Goal: Navigation & Orientation: Find specific page/section

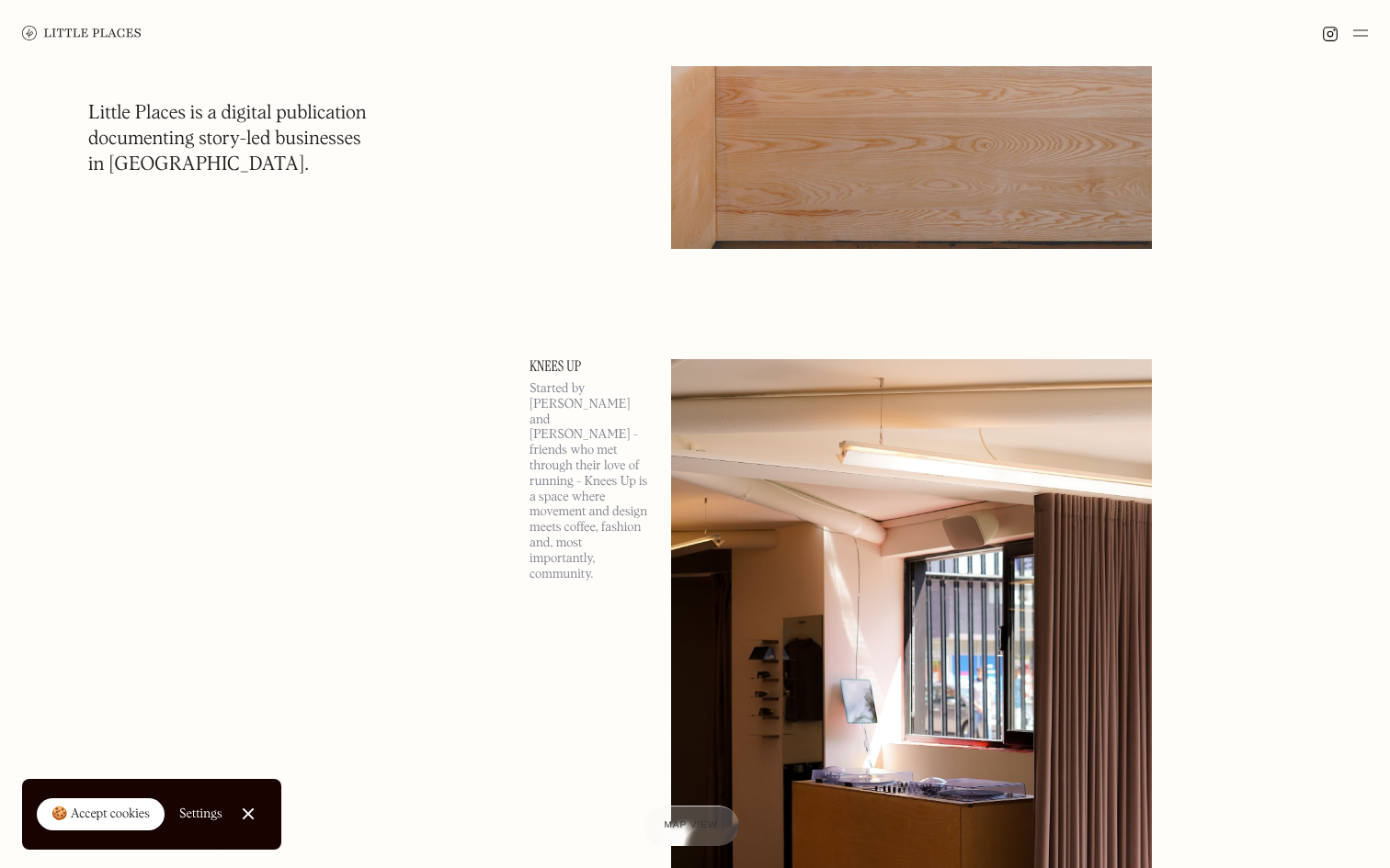
scroll to position [3276, 0]
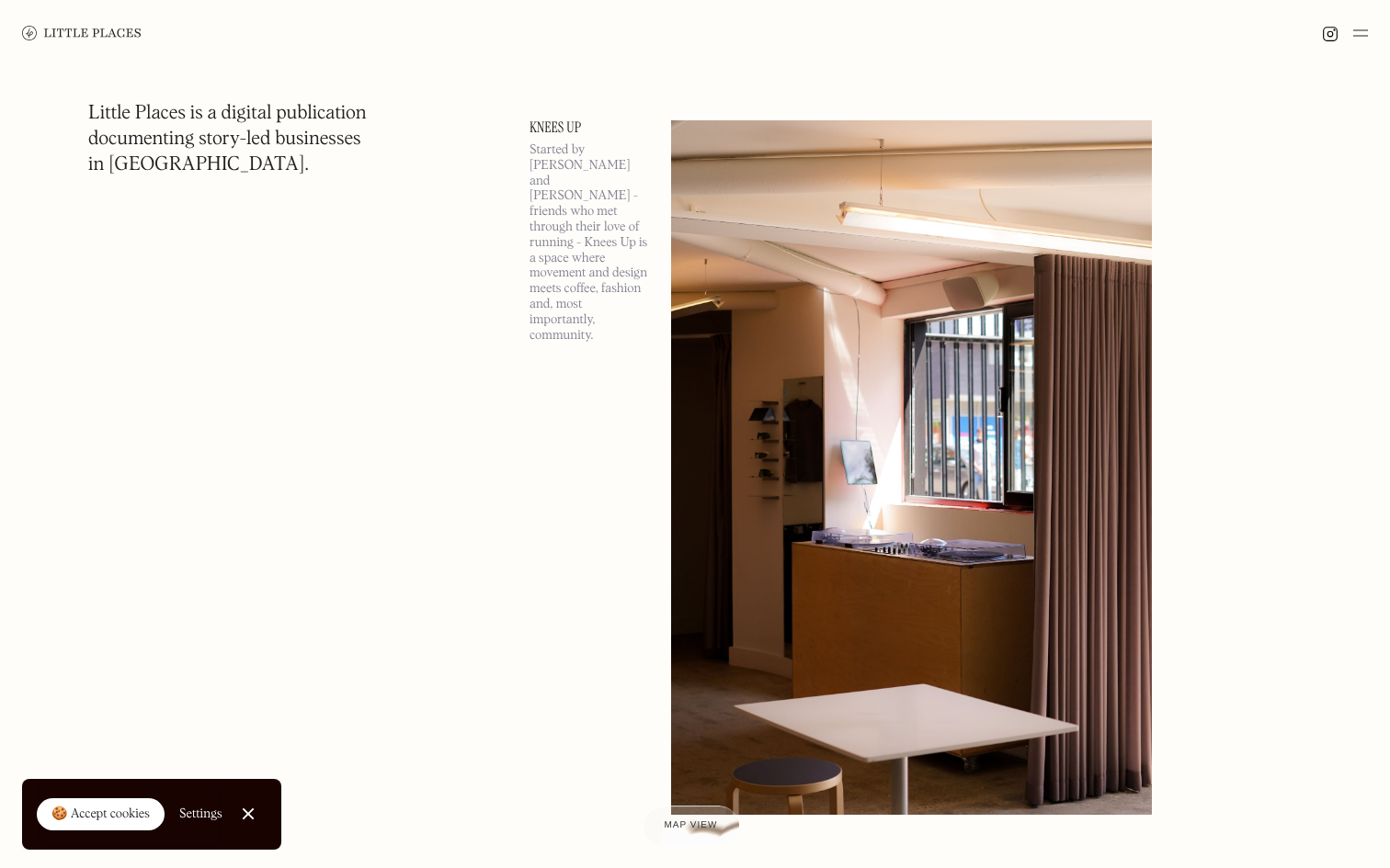
click at [768, 320] on img at bounding box center [911, 468] width 481 height 695
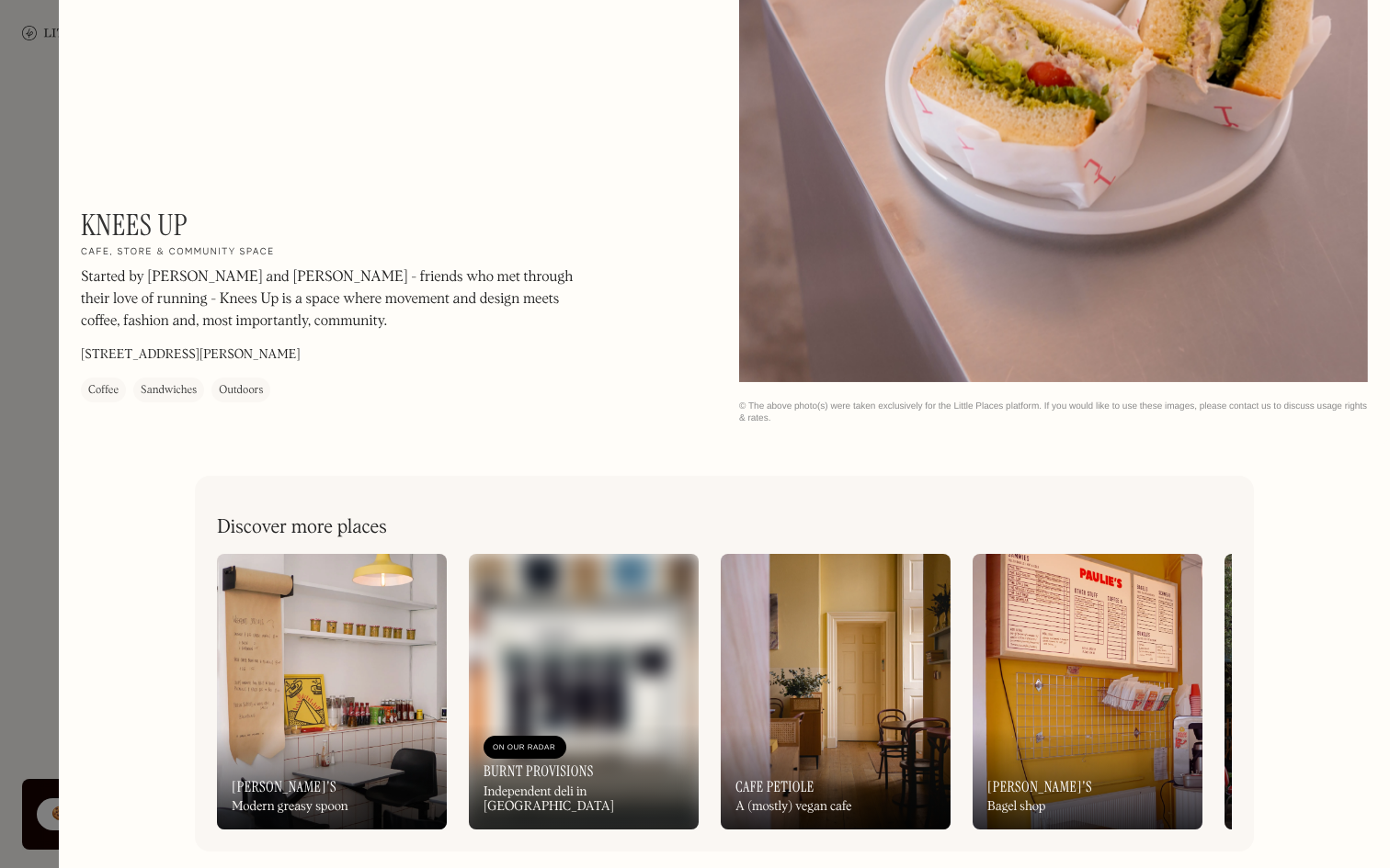
scroll to position [2039, 0]
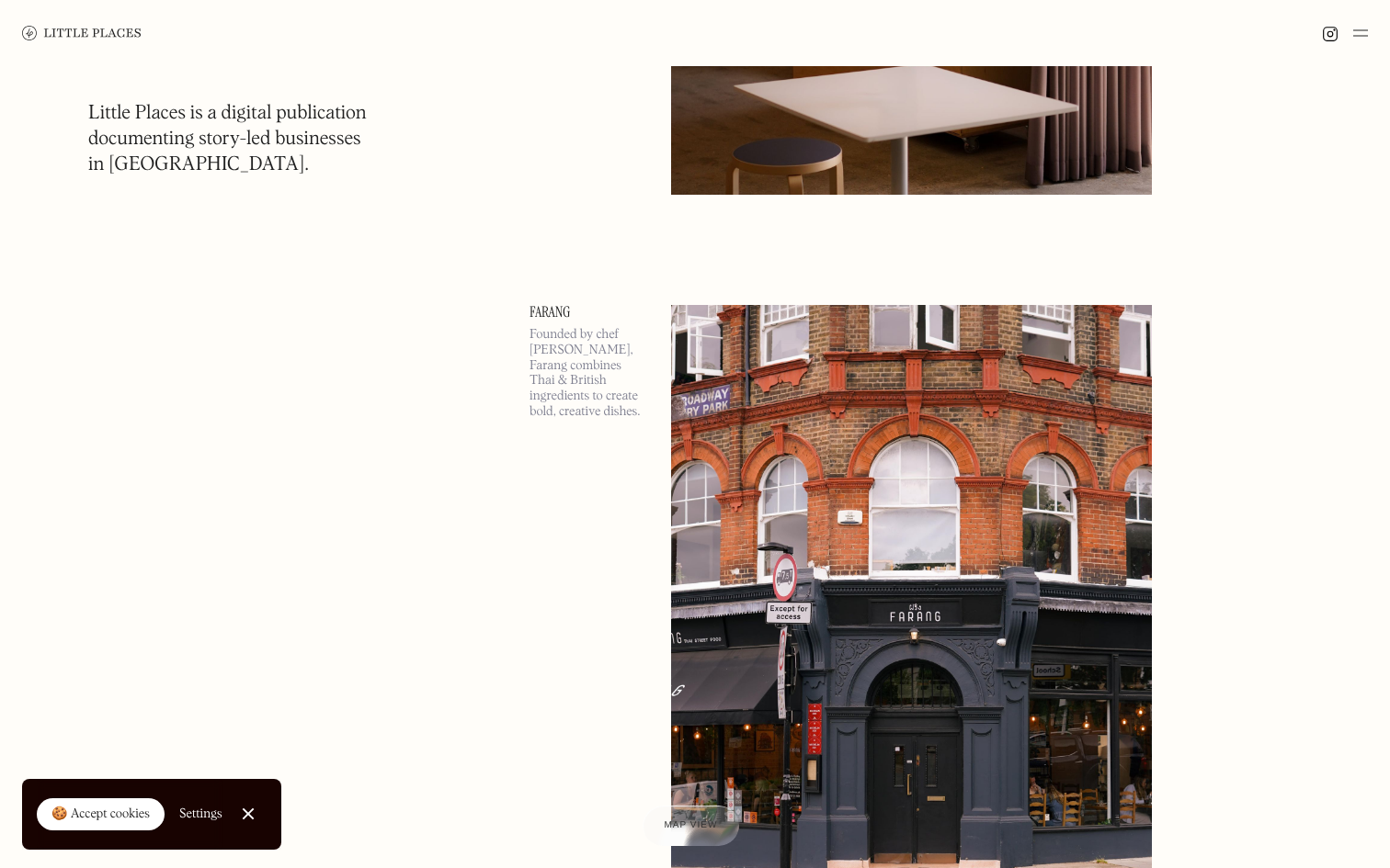
scroll to position [3897, 0]
click at [882, 529] on img at bounding box center [911, 652] width 481 height 695
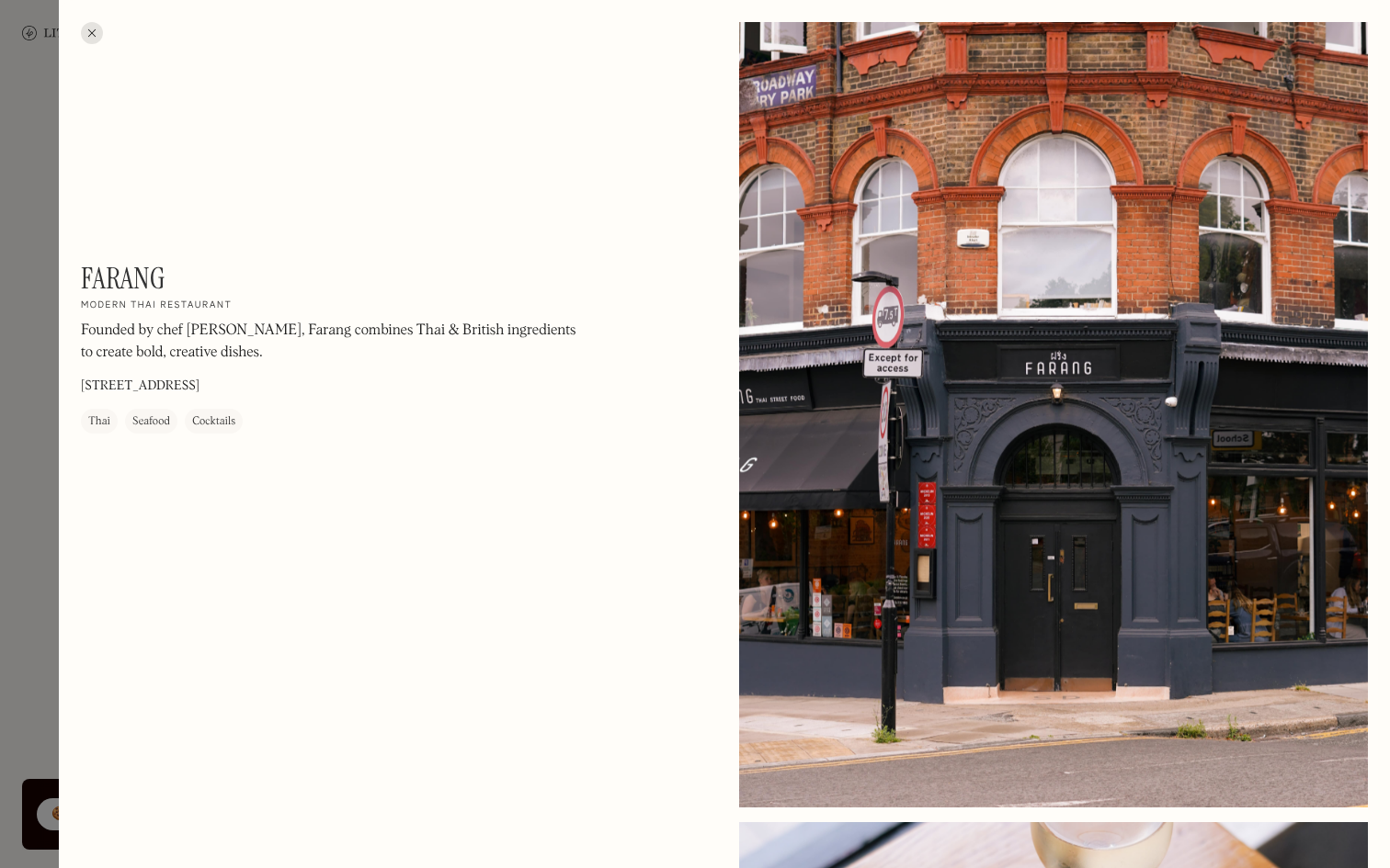
click at [48, 507] on div at bounding box center [695, 434] width 1390 height 868
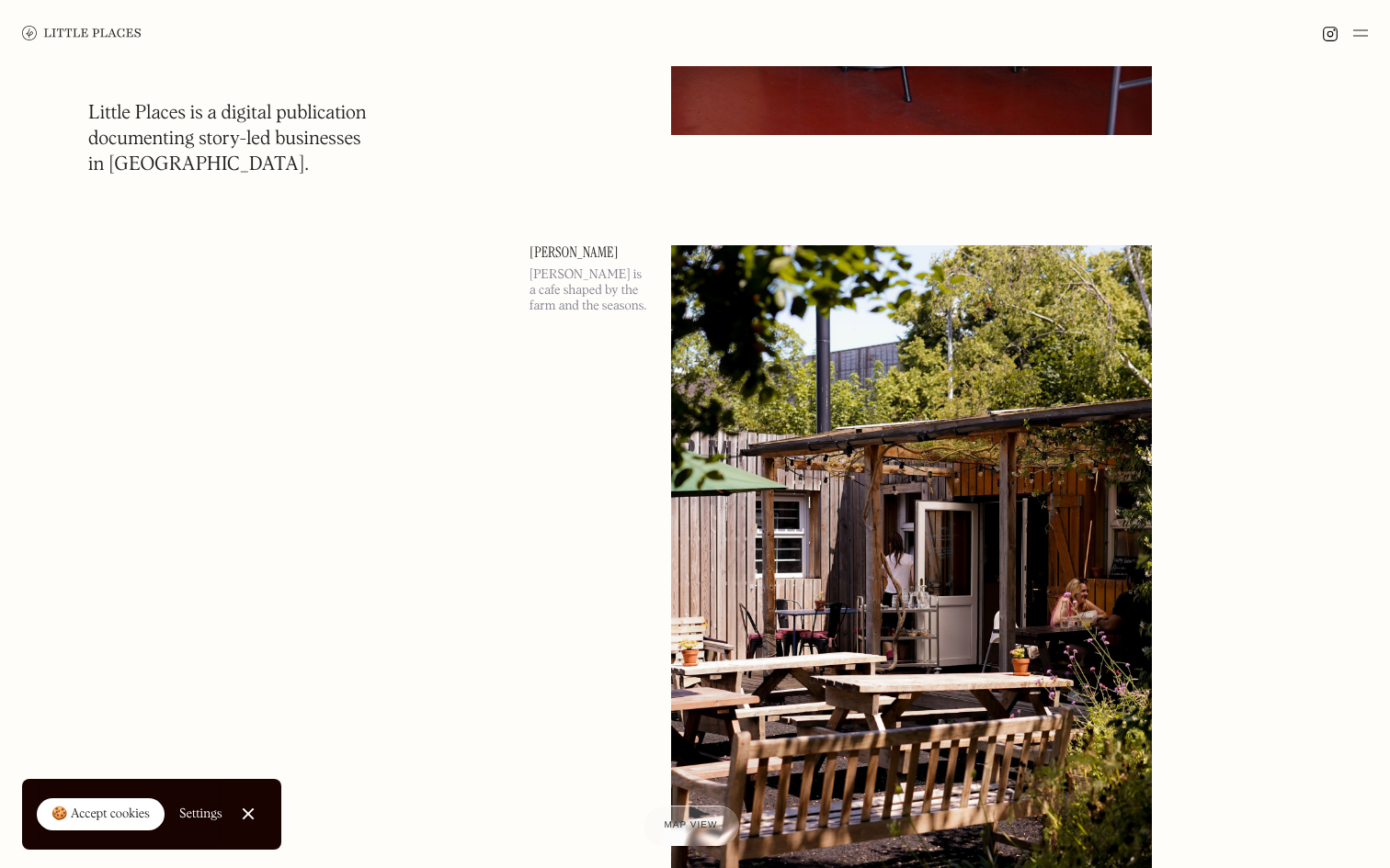
scroll to position [5631, 0]
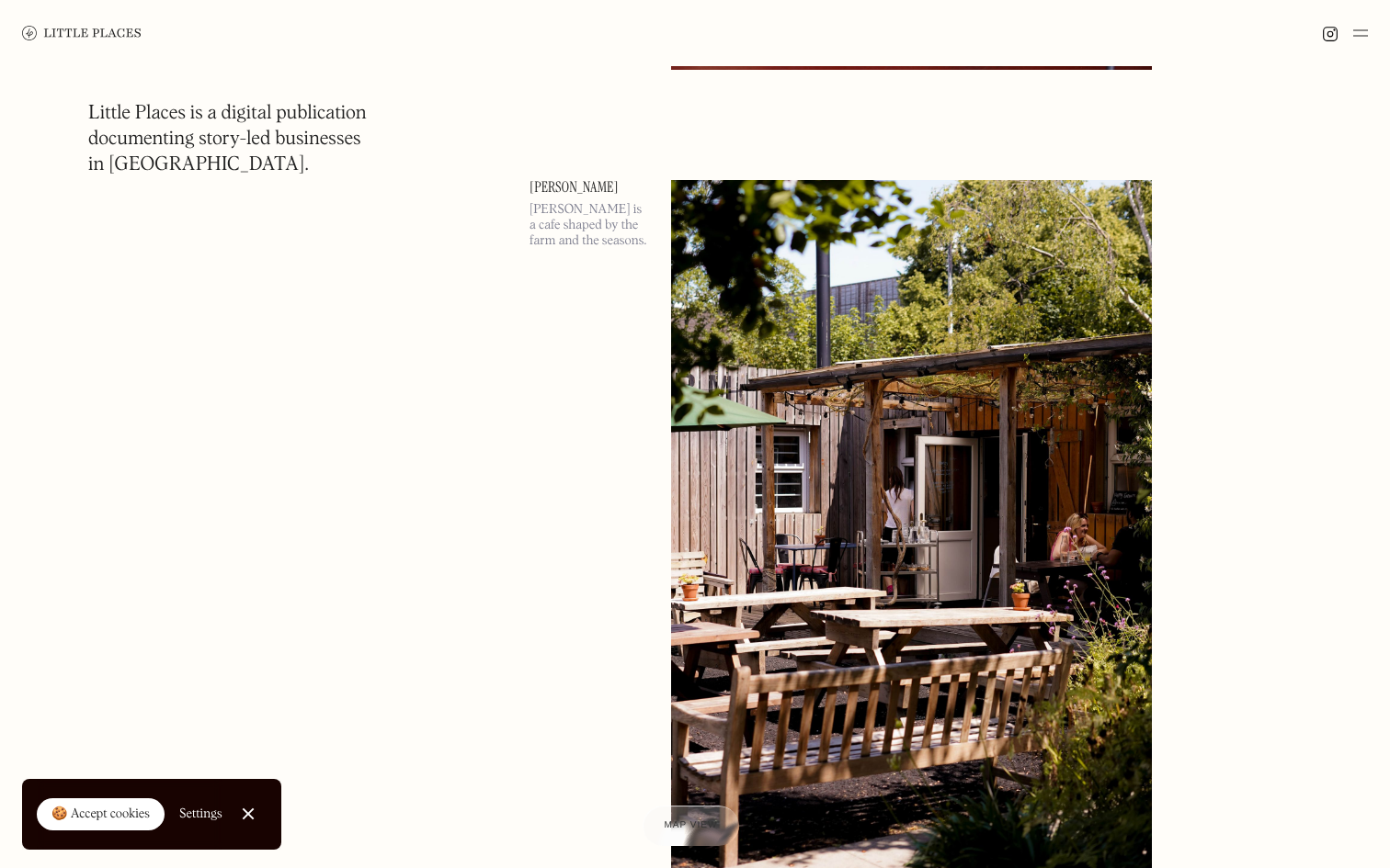
click at [843, 520] on img at bounding box center [911, 527] width 481 height 695
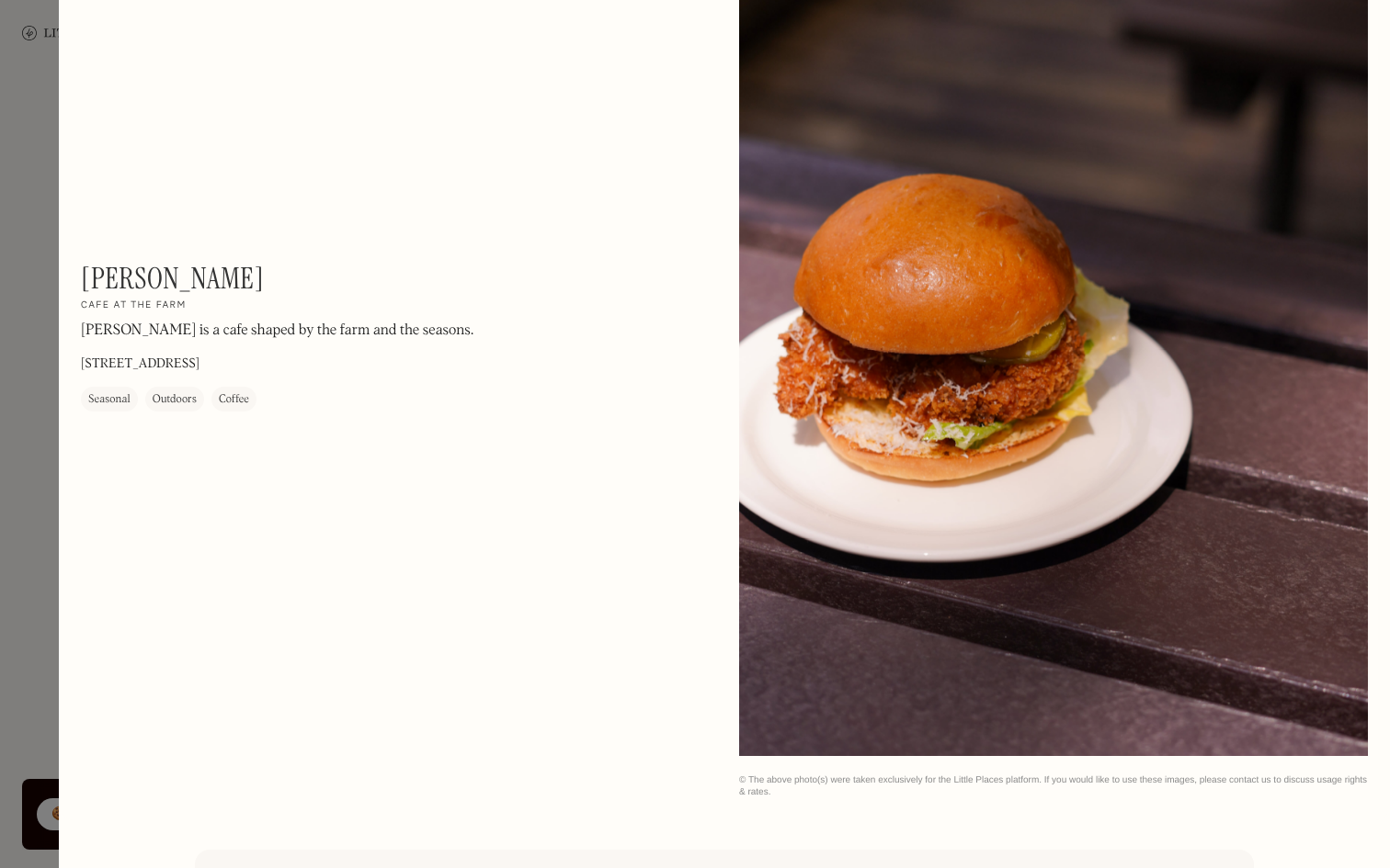
scroll to position [2039, 0]
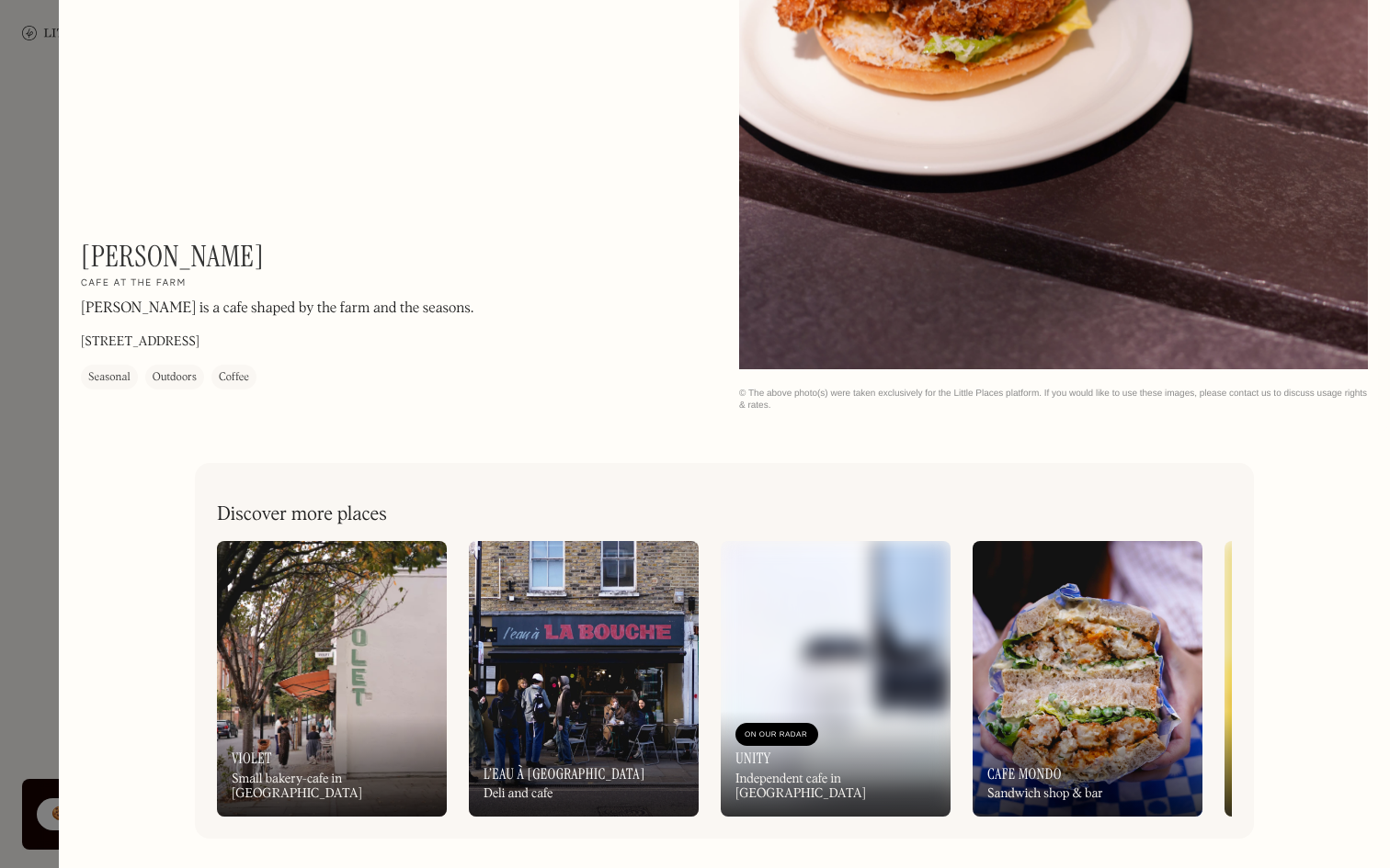
click at [149, 254] on h1 "[PERSON_NAME]" at bounding box center [172, 256] width 183 height 34
drag, startPoint x: 214, startPoint y: 250, endPoint x: 83, endPoint y: 255, distance: 131.1
click at [83, 255] on div "[PERSON_NAME] On Our Radar Cafe at the farm [PERSON_NAME] is a cafe shaped by t…" at bounding box center [329, 314] width 497 height 150
copy h1 "[PERSON_NAME]"
click at [378, 740] on div "On Our Radar Violet Small bakery-cafe in [GEOGRAPHIC_DATA]" at bounding box center [332, 767] width 230 height 101
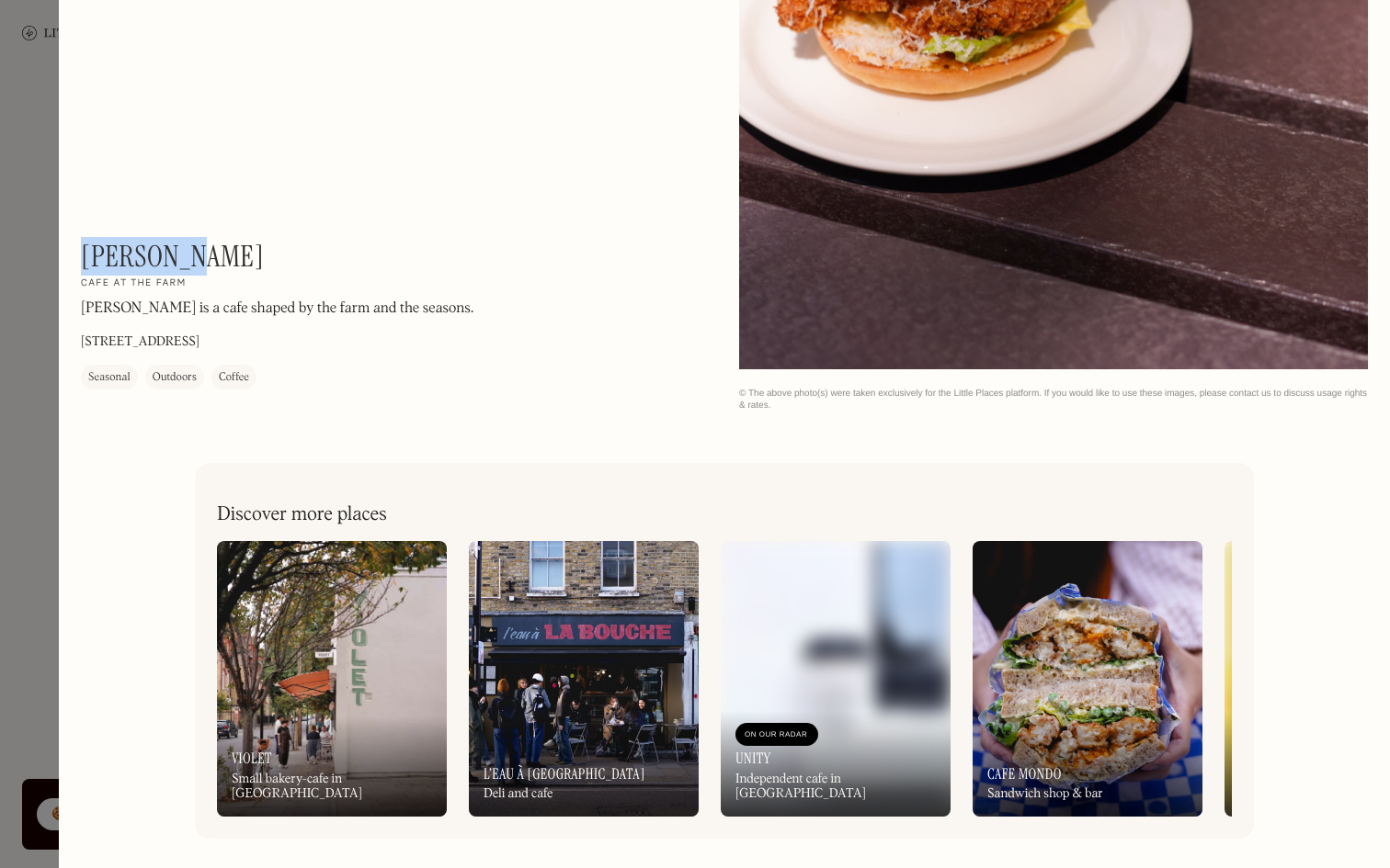
click at [910, 699] on img at bounding box center [836, 679] width 230 height 276
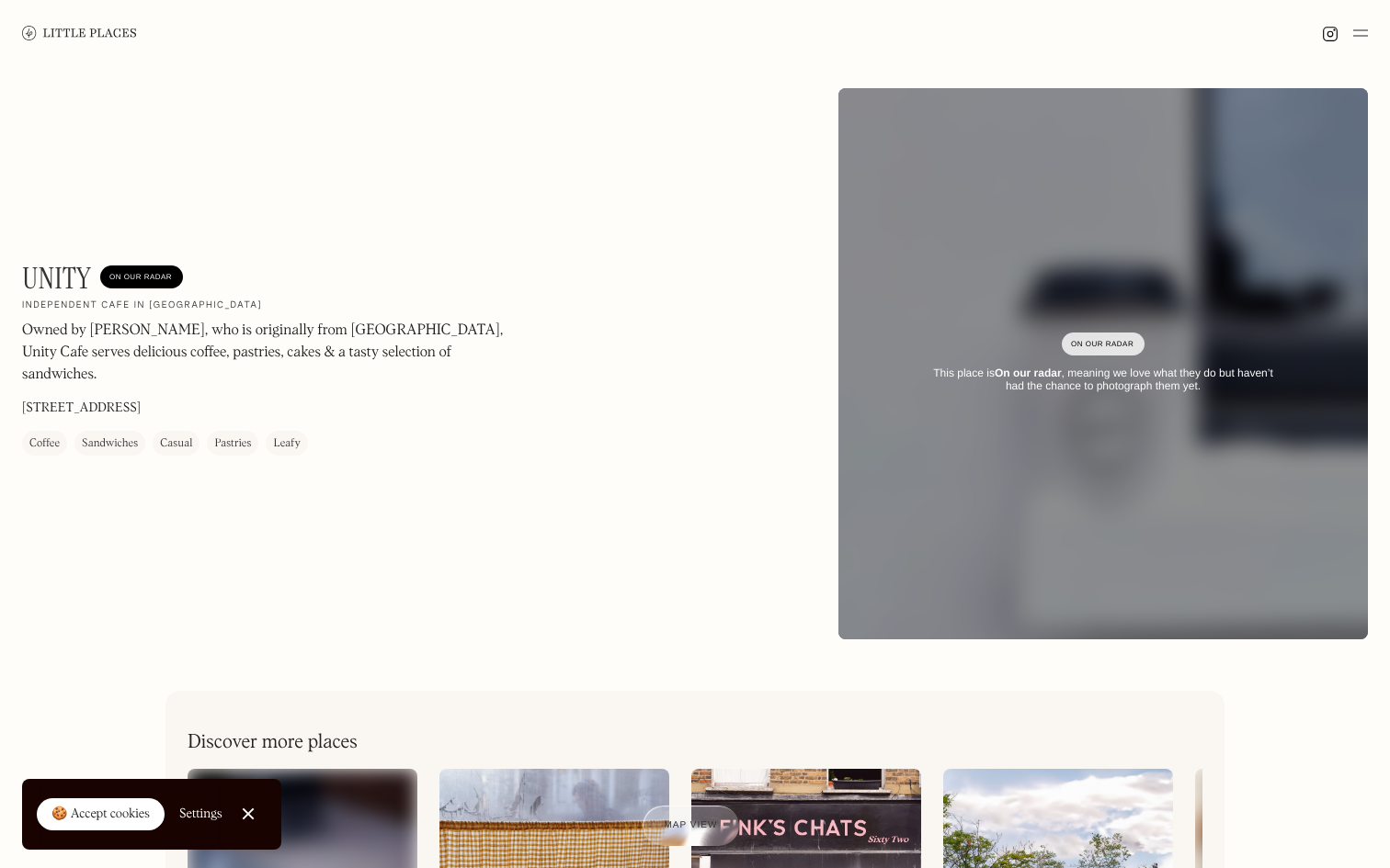
click at [1128, 342] on div "On Our Radar" at bounding box center [1103, 344] width 64 height 18
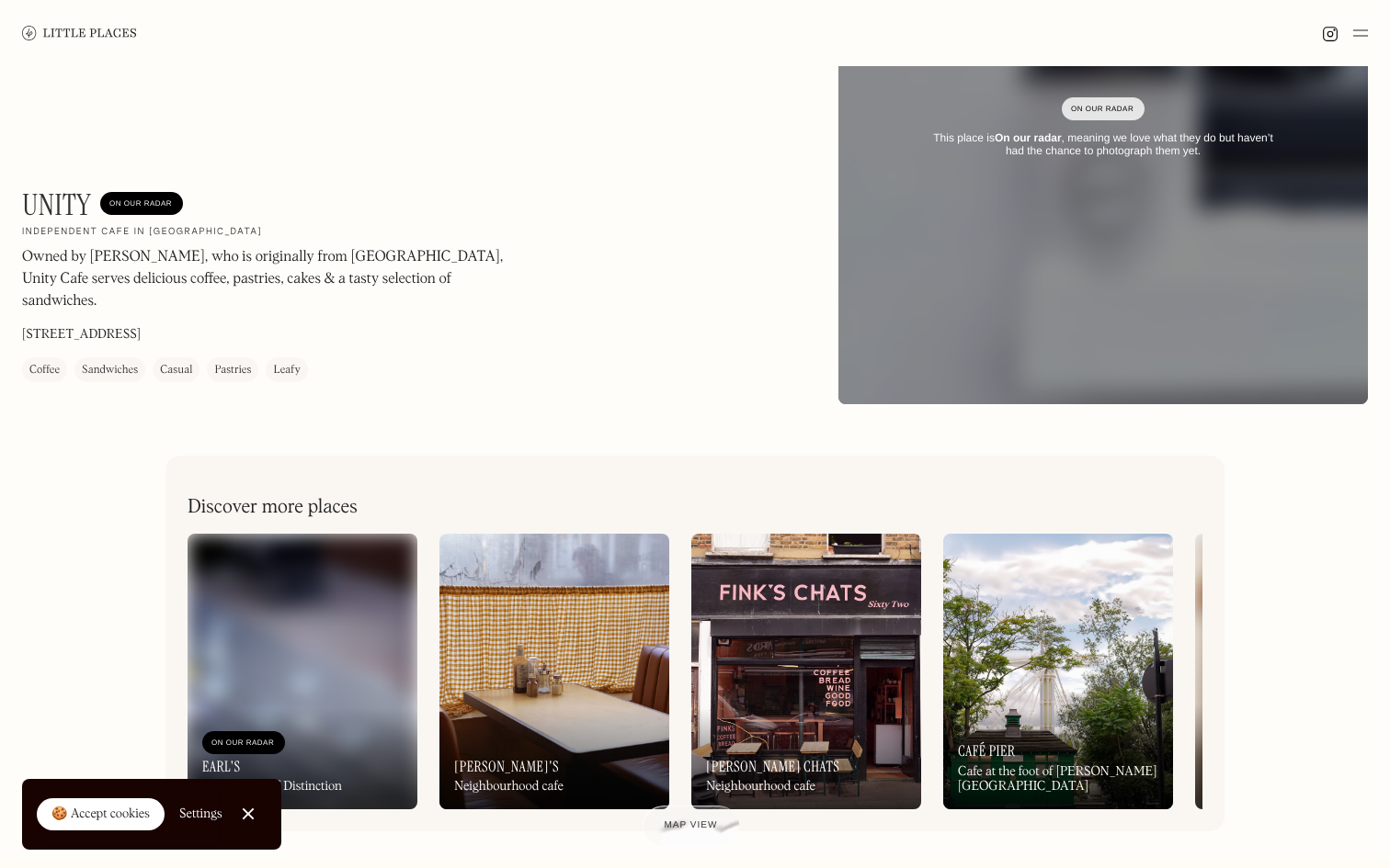
scroll to position [454, 0]
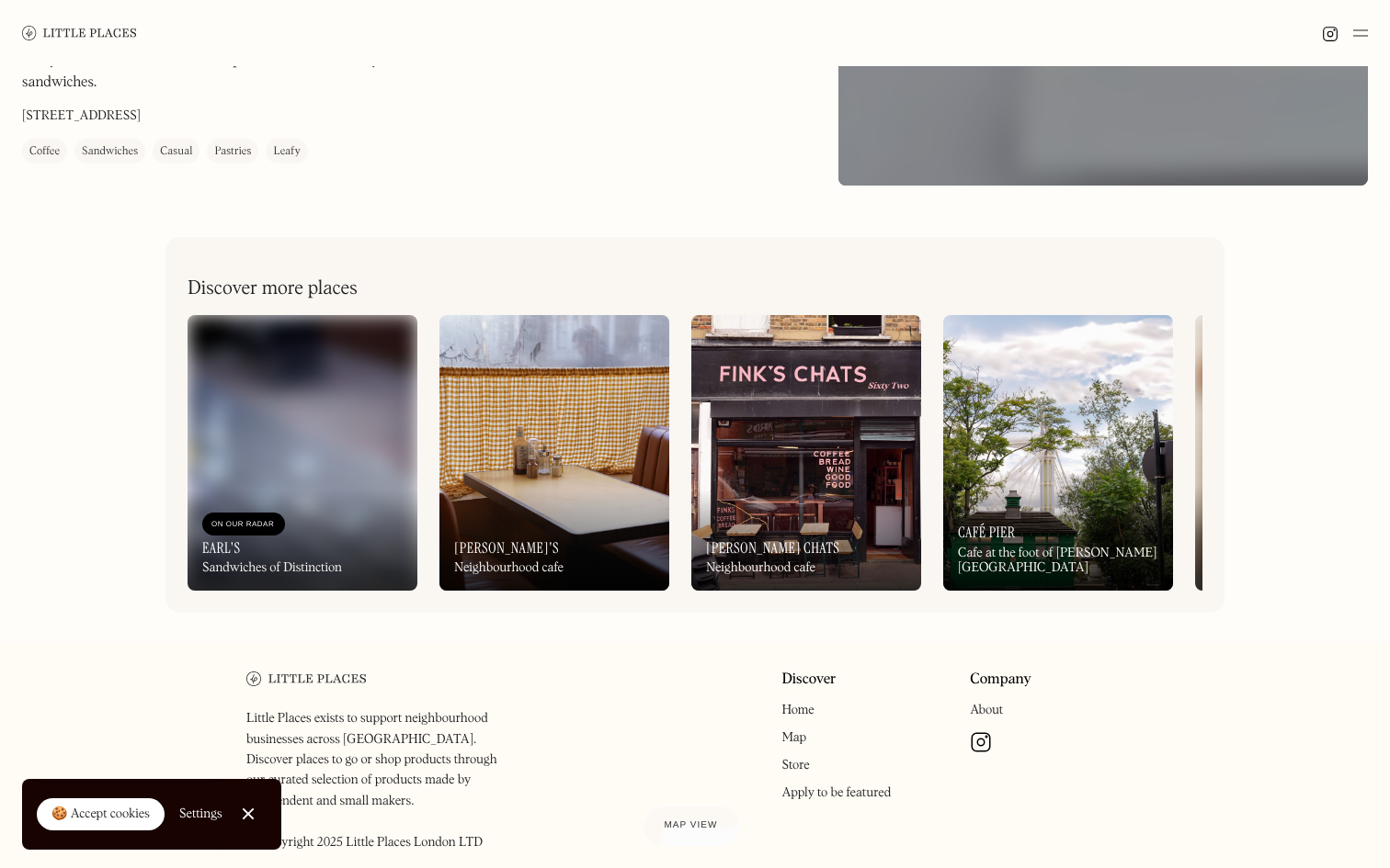
click at [1013, 424] on img at bounding box center [1058, 453] width 230 height 276
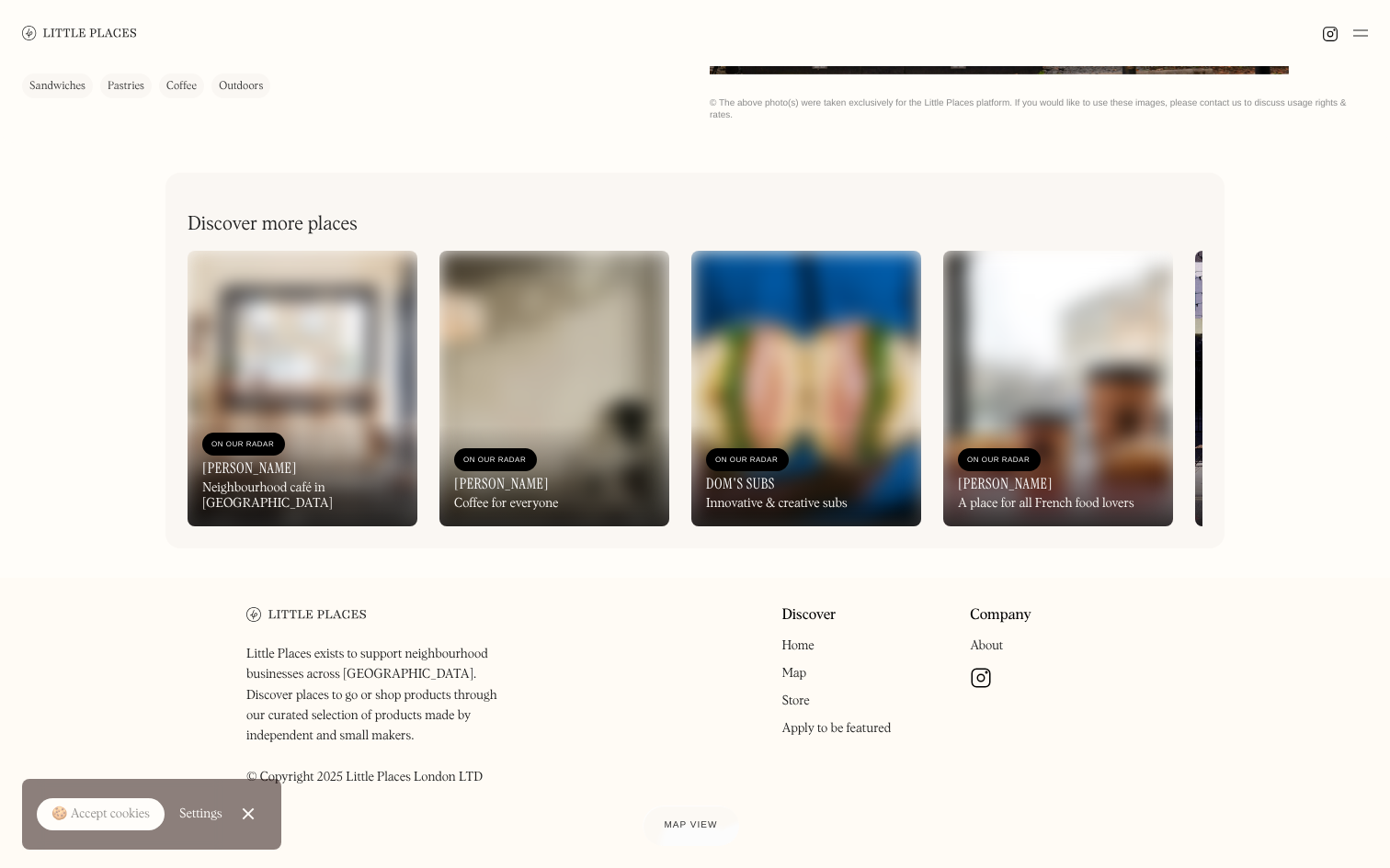
scroll to position [27, 0]
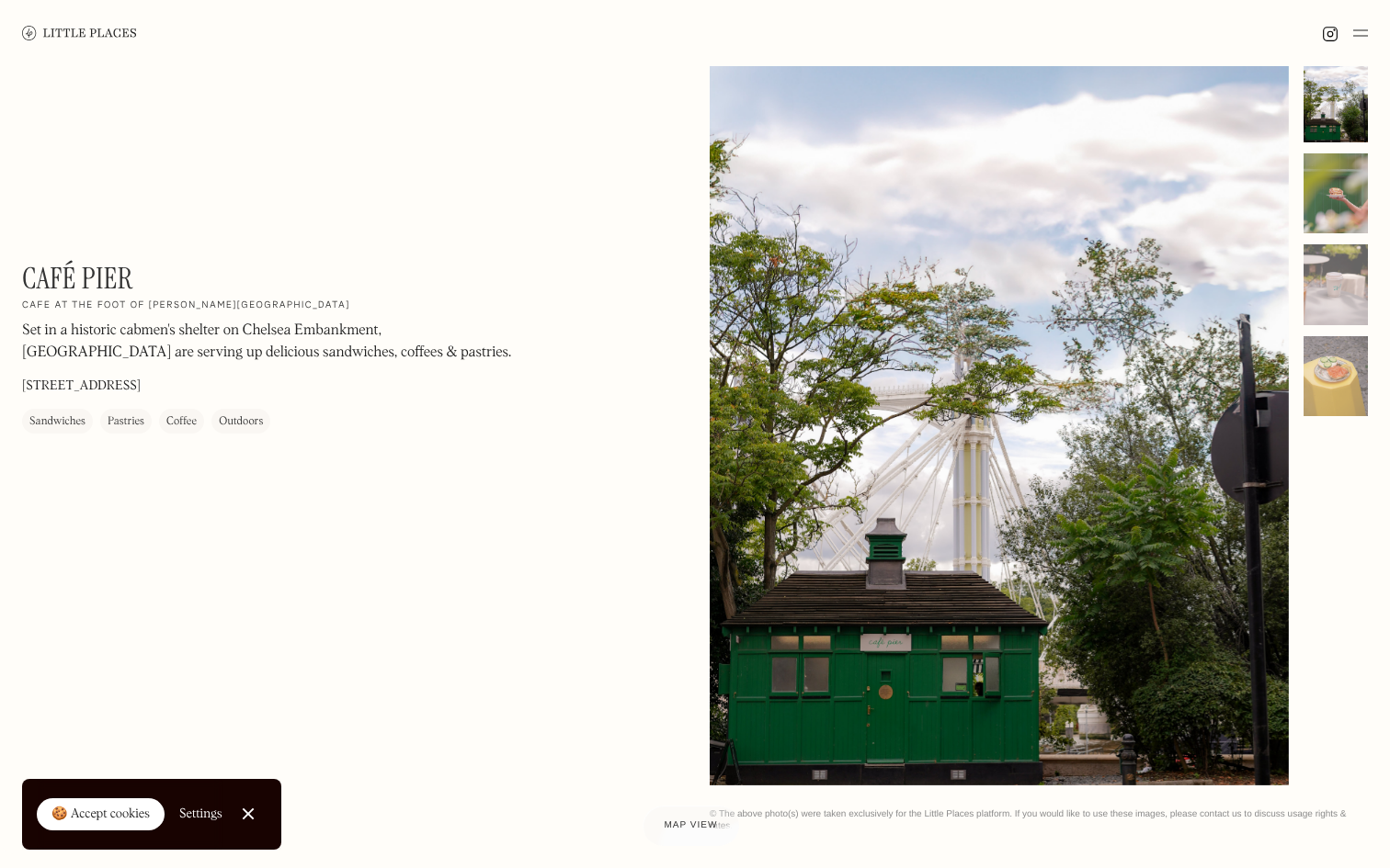
click at [1335, 211] on div at bounding box center [1335, 193] width 64 height 81
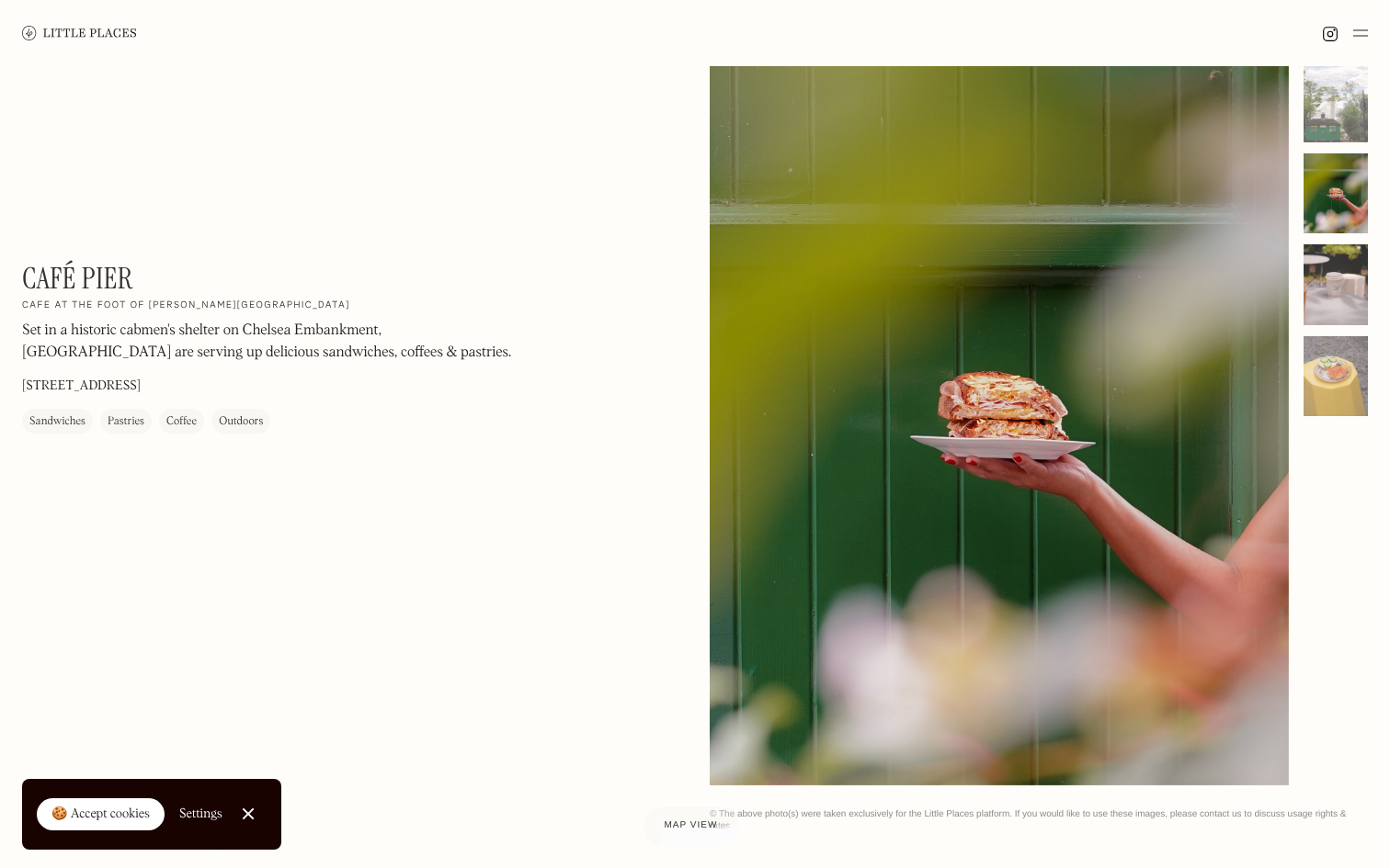
click at [1335, 283] on div at bounding box center [1335, 284] width 64 height 81
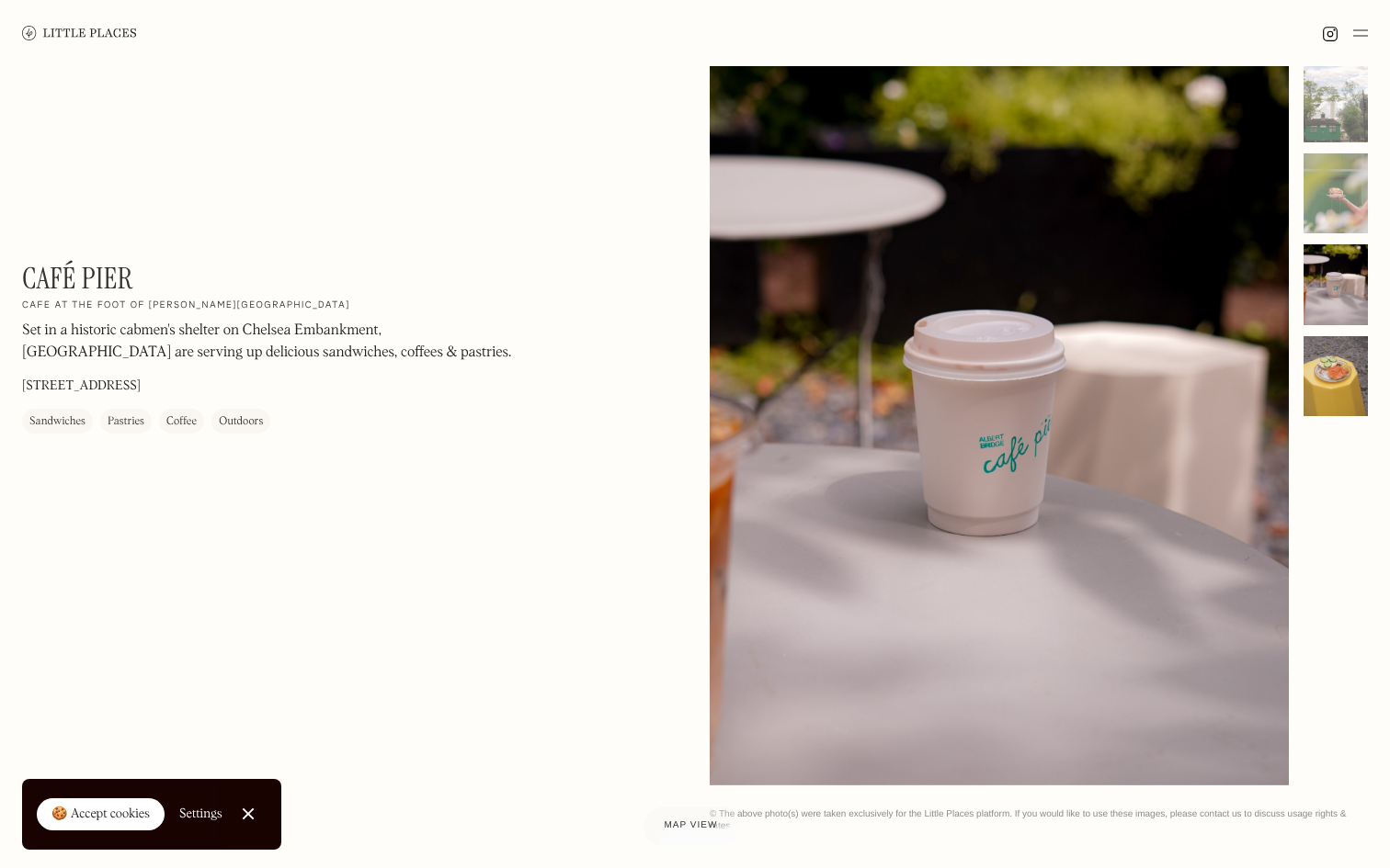
click at [1331, 363] on div at bounding box center [1335, 376] width 64 height 81
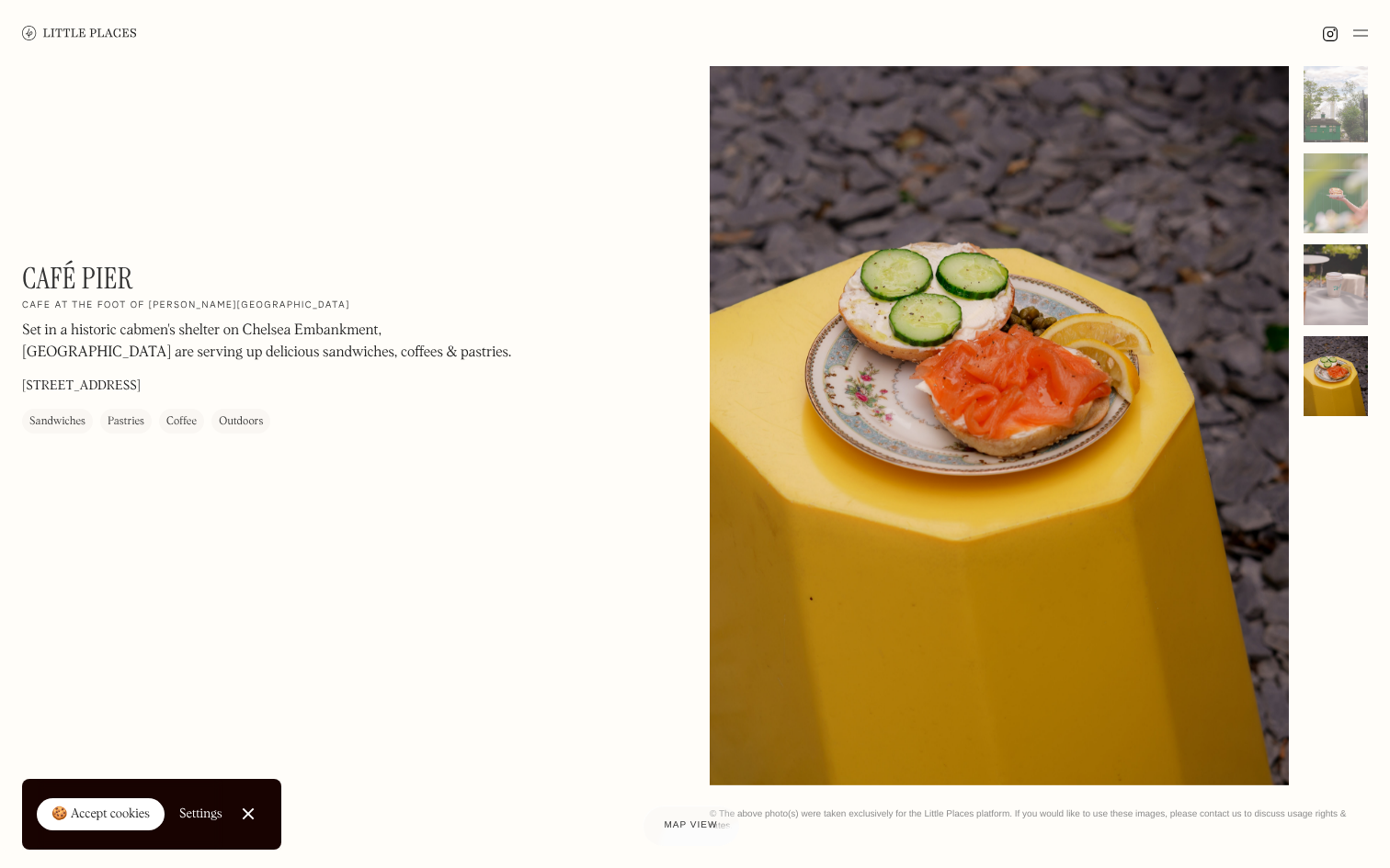
click at [1324, 280] on div at bounding box center [1335, 284] width 64 height 81
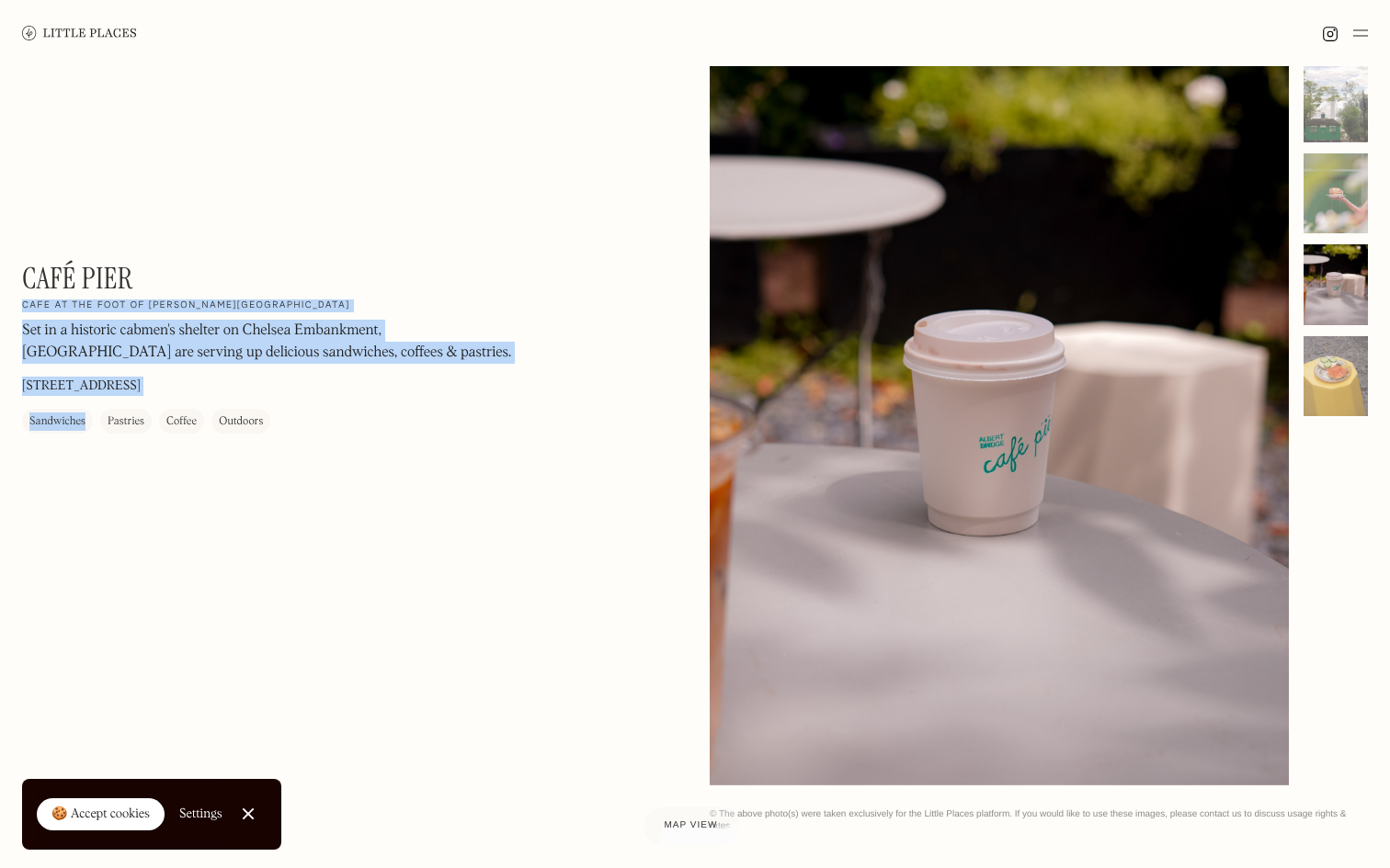
drag, startPoint x: 4, startPoint y: 287, endPoint x: 106, endPoint y: 274, distance: 102.8
click at [106, 275] on div "Café Pier On Our Radar Cafe at the foot of Albert Bridge Set in a historic cabm…" at bounding box center [695, 447] width 1390 height 815
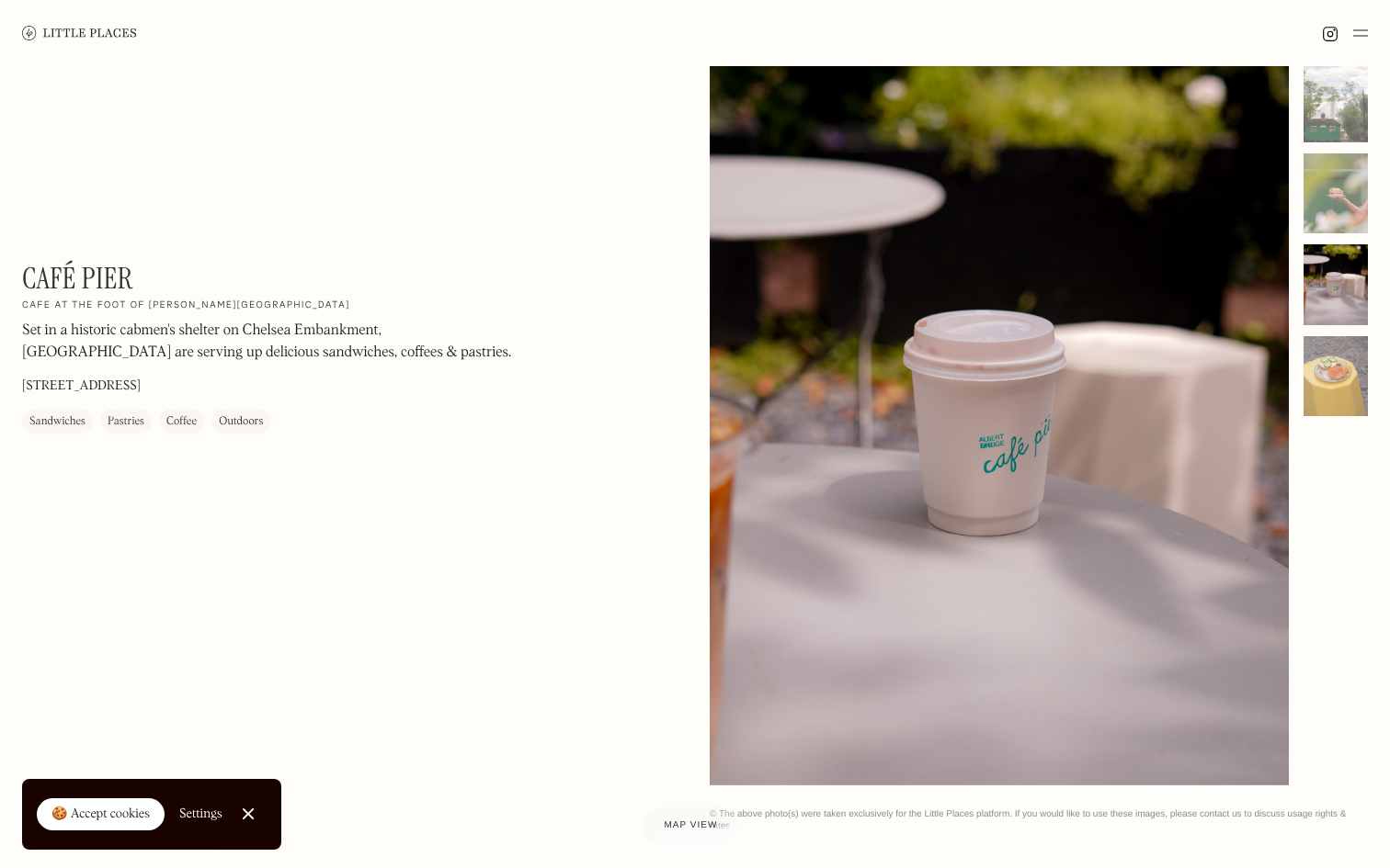
click at [39, 272] on h1 "Café Pier" at bounding box center [78, 278] width 111 height 34
copy div "Café Pier On Our Radar"
